Goal: Use online tool/utility: Utilize a website feature to perform a specific function

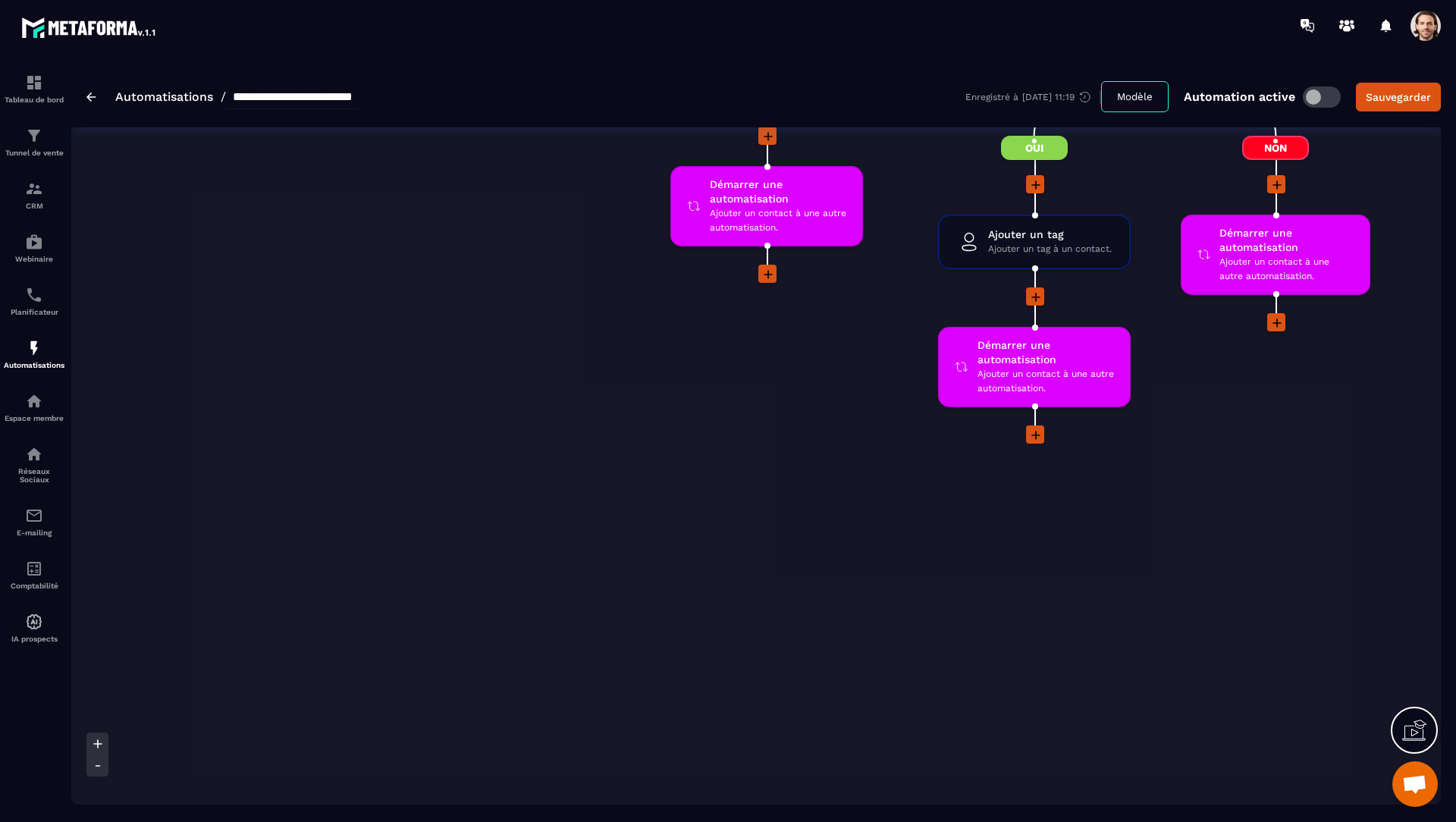
scroll to position [6406, 0]
